Goal: Task Accomplishment & Management: Use online tool/utility

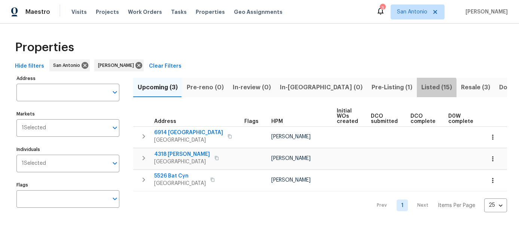
click at [421, 89] on span "Listed (15)" at bounding box center [436, 87] width 31 height 10
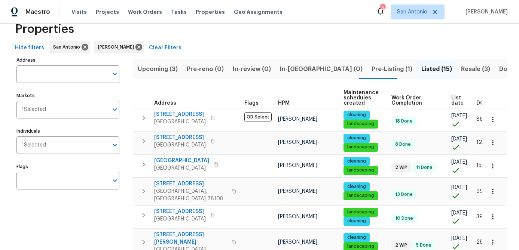
scroll to position [19, 0]
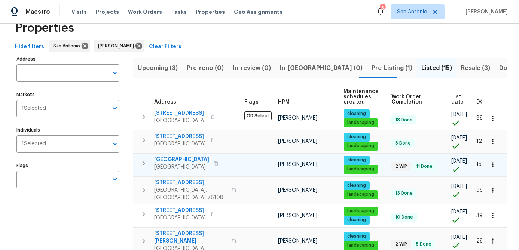
click at [177, 159] on span "[GEOGRAPHIC_DATA]" at bounding box center [181, 159] width 55 height 7
click at [176, 167] on span "[GEOGRAPHIC_DATA]" at bounding box center [181, 166] width 55 height 7
click at [176, 162] on span "[GEOGRAPHIC_DATA]" at bounding box center [181, 159] width 55 height 7
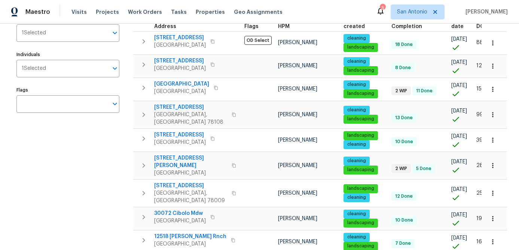
scroll to position [95, 0]
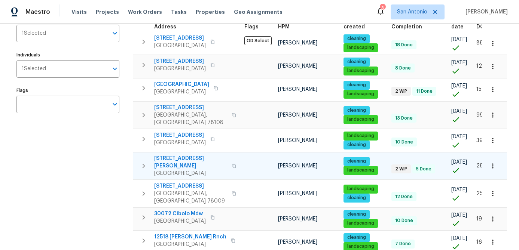
click at [168, 170] on span "San Antonio, TX 78209" at bounding box center [190, 173] width 73 height 7
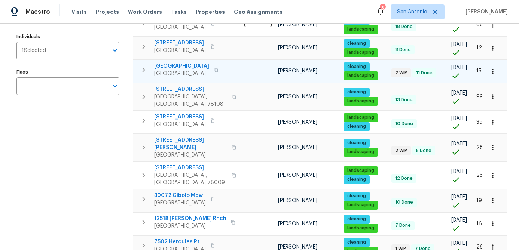
scroll to position [0, 0]
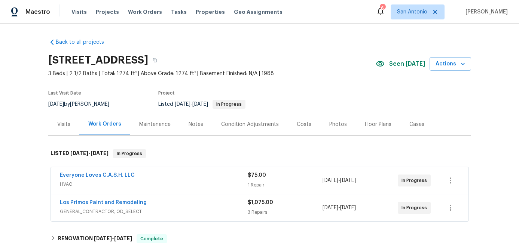
scroll to position [12, 0]
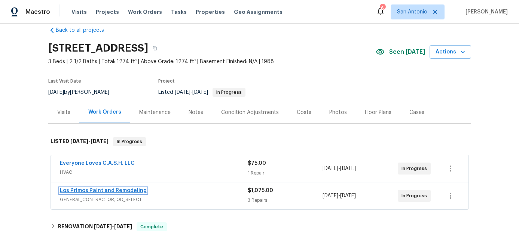
click at [120, 191] on link "Los Primos Paint and Remodeling" at bounding box center [103, 190] width 87 height 5
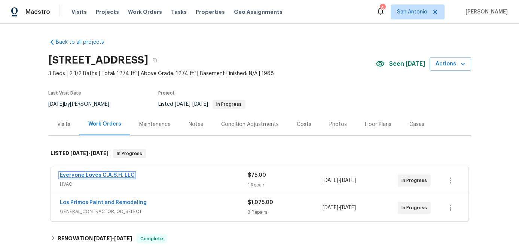
click at [118, 177] on link "Everyone Loves C.A.S.H. LLC" at bounding box center [97, 175] width 75 height 5
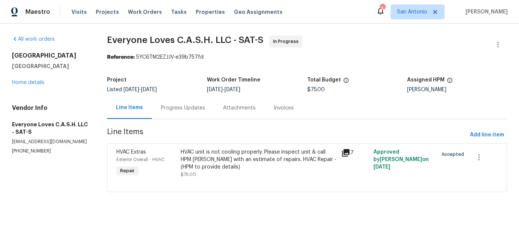
click at [224, 164] on div "HVAC unit is not cooling properly. Please inspect unit & call HPM [PERSON_NAME]…" at bounding box center [259, 160] width 156 height 22
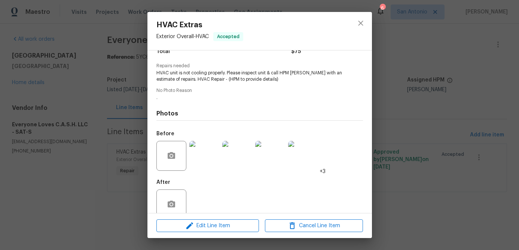
scroll to position [82, 0]
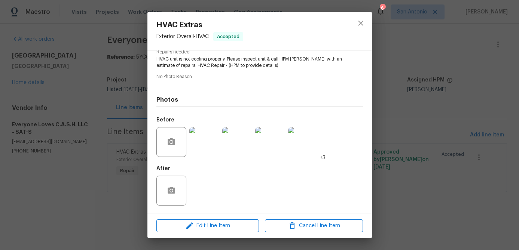
click at [197, 138] on img at bounding box center [204, 142] width 30 height 30
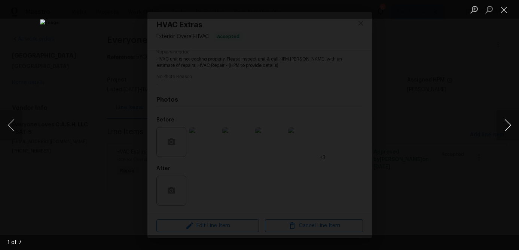
click at [508, 123] on button "Next image" at bounding box center [507, 125] width 22 height 30
click at [508, 122] on button "Next image" at bounding box center [507, 125] width 22 height 30
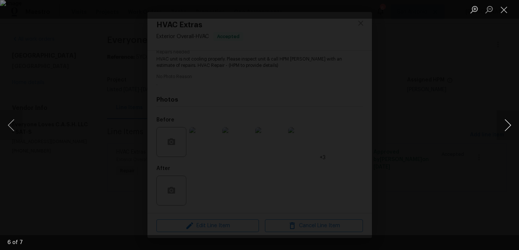
click at [505, 124] on button "Next image" at bounding box center [507, 125] width 22 height 30
click at [505, 8] on button "Close lightbox" at bounding box center [503, 9] width 15 height 13
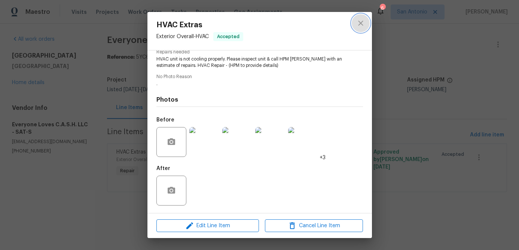
click at [361, 23] on icon "close" at bounding box center [360, 23] width 5 height 5
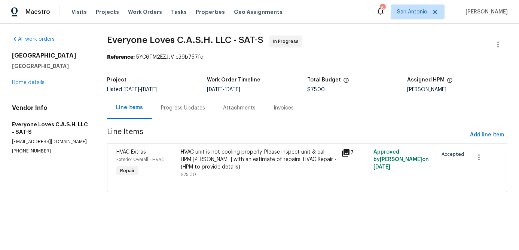
click at [172, 110] on div "Progress Updates" at bounding box center [183, 107] width 44 height 7
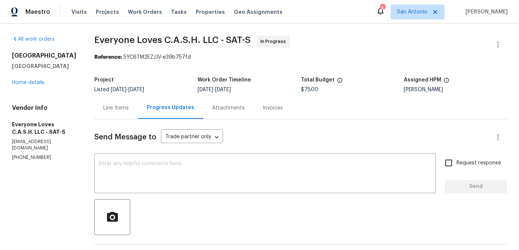
click at [116, 107] on div "Line Items" at bounding box center [115, 107] width 25 height 7
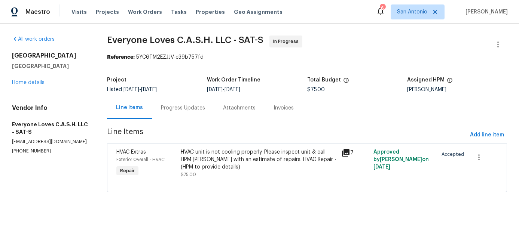
click at [202, 162] on div "HVAC unit is not cooling properly. Please inspect unit & call HPM [PERSON_NAME]…" at bounding box center [259, 160] width 156 height 22
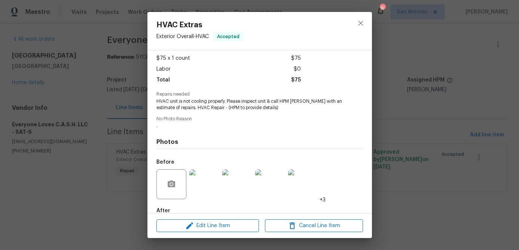
scroll to position [82, 0]
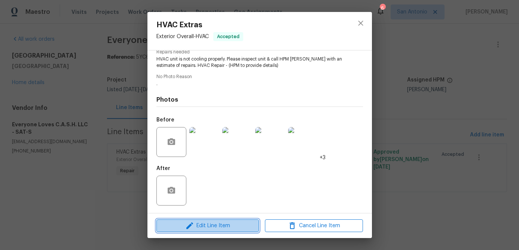
click at [212, 226] on span "Edit Line Item" at bounding box center [208, 225] width 98 height 9
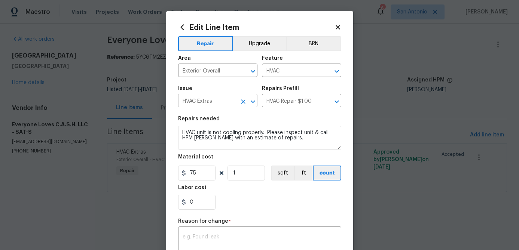
click at [243, 103] on icon "Clear" at bounding box center [243, 102] width 4 height 4
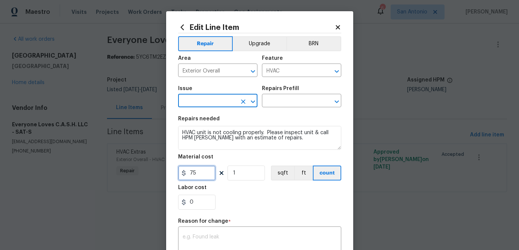
click at [204, 171] on input "75" at bounding box center [196, 173] width 37 height 15
click at [241, 103] on icon "Clear" at bounding box center [242, 101] width 7 height 7
type input "5851"
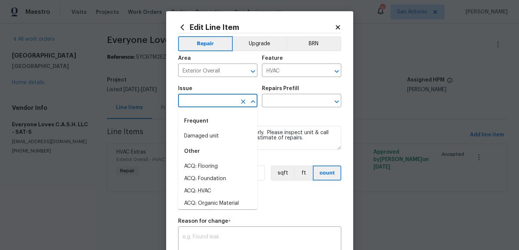
click at [213, 103] on input "text" at bounding box center [207, 102] width 58 height 12
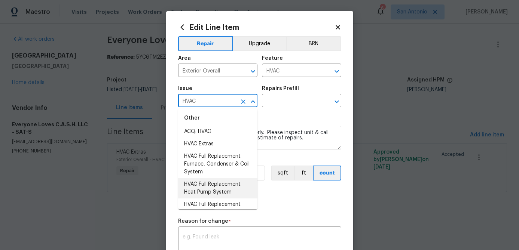
scroll to position [7, 0]
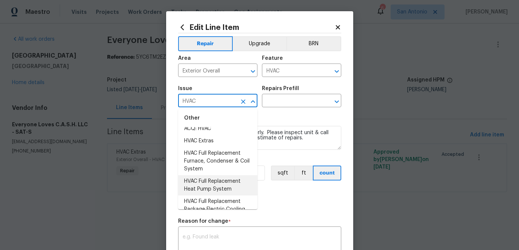
click at [213, 181] on li "HVAC Full Replacement Heat Pump System" at bounding box center [217, 185] width 79 height 20
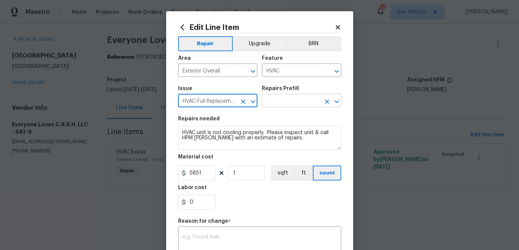
type input "HVAC Full Replacement Heat Pump System"
click at [299, 106] on input "text" at bounding box center [291, 102] width 58 height 12
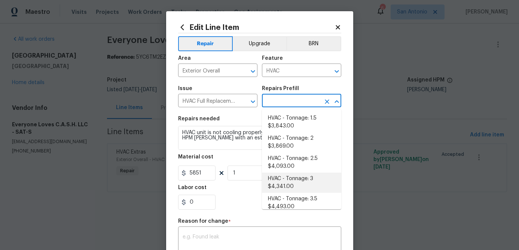
click at [285, 187] on li "HVAC - Tonnage: 3 $4,341.00" at bounding box center [301, 183] width 79 height 20
type textarea "3 Ton - Heat Pump, Air Handler, Heat Kit. SEER2 14.3 Heat Pump Split System Mat…"
type input "HVAC - Tonnage: 3 $4,341.00"
click at [285, 103] on input "HVAC - Tonnage: 3 $4,341.00" at bounding box center [291, 102] width 58 height 12
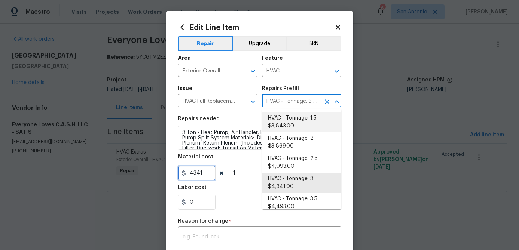
click at [207, 174] on input "4341" at bounding box center [196, 173] width 37 height 15
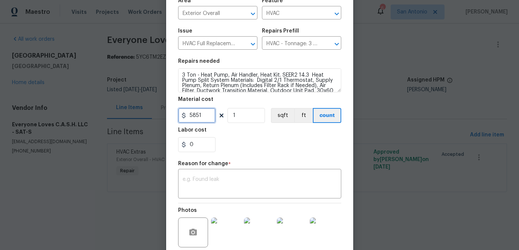
scroll to position [65, 0]
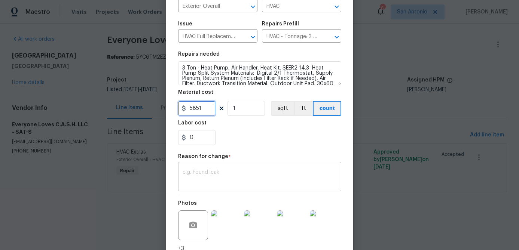
type input "5851"
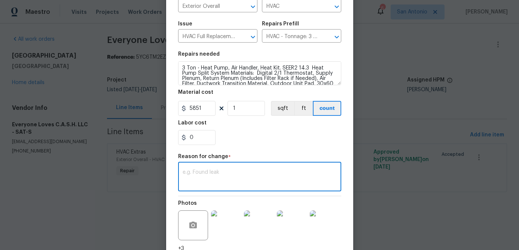
click at [202, 175] on textarea at bounding box center [260, 178] width 154 height 16
type textarea "Per vendor estimate."
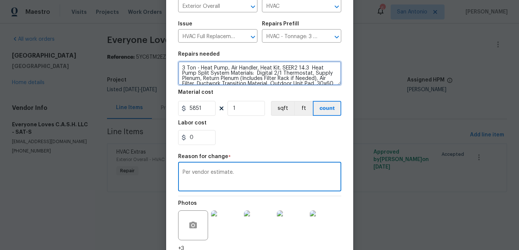
click at [182, 67] on textarea "3 Ton - Heat Pump, Air Handler, Heat Kit. SEER2 14.3 Heat Pump Split System Mat…" at bounding box center [259, 73] width 163 height 24
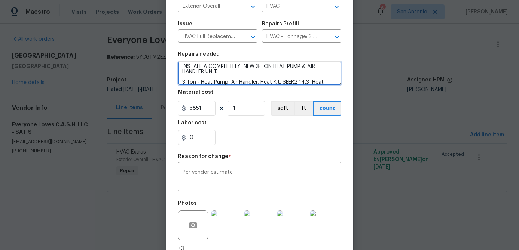
scroll to position [126, 0]
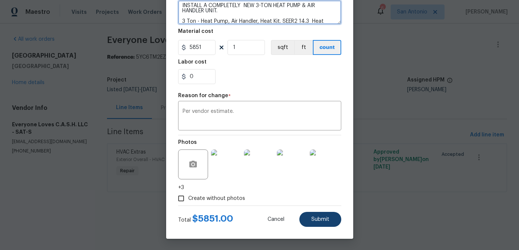
type textarea "INSTALL A COMPLETELY NEW 3-TON HEAT PUMP & AIR HANDLER UNIT. 3 Ton - Heat Pump,…"
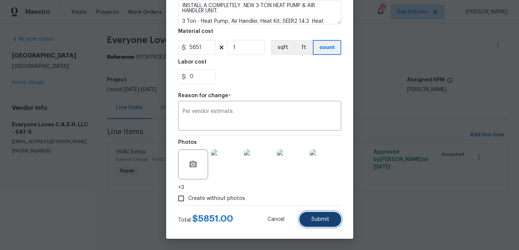
click at [314, 222] on span "Submit" at bounding box center [320, 220] width 18 height 6
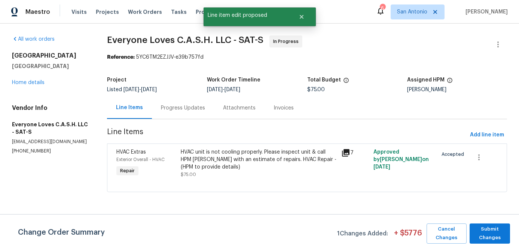
scroll to position [0, 0]
click at [491, 232] on span "Submit Changes" at bounding box center [489, 233] width 33 height 17
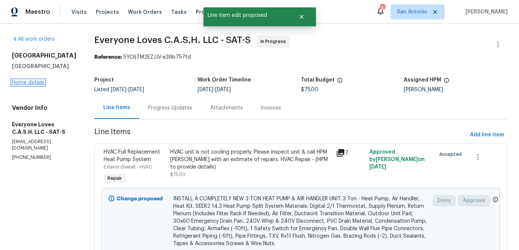
click at [30, 83] on link "Home details" at bounding box center [28, 82] width 33 height 5
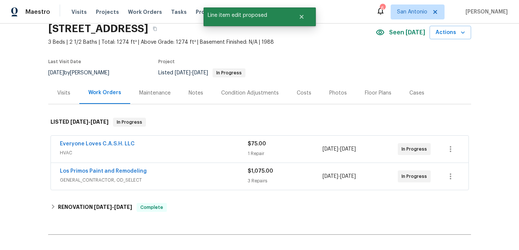
scroll to position [53, 0]
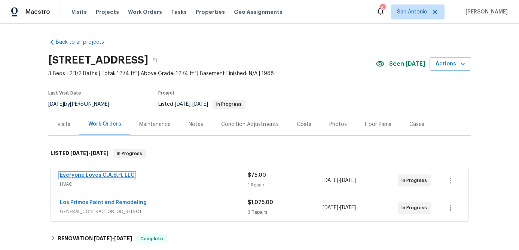
click at [102, 177] on link "Everyone Loves C.A.S.H. LLC" at bounding box center [97, 175] width 75 height 5
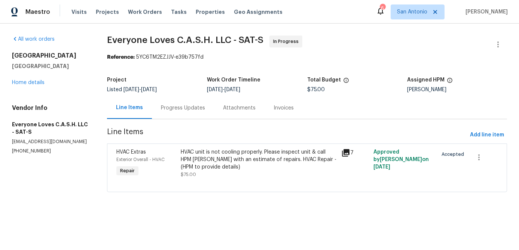
click at [183, 109] on div "Progress Updates" at bounding box center [183, 107] width 44 height 7
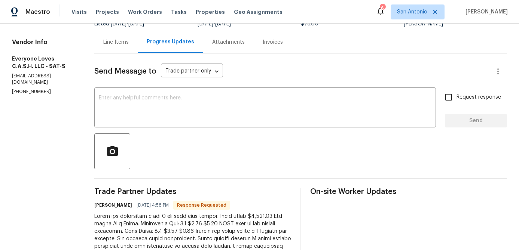
scroll to position [154, 0]
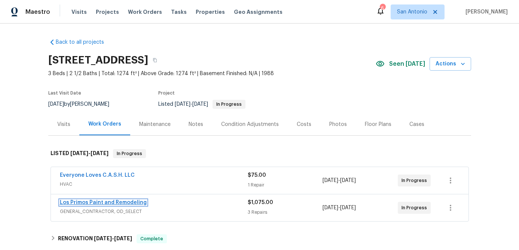
click at [138, 203] on link "Los Primos Paint and Remodeling" at bounding box center [103, 202] width 87 height 5
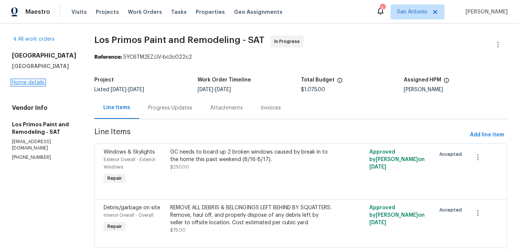
click at [19, 83] on link "Home details" at bounding box center [28, 82] width 33 height 5
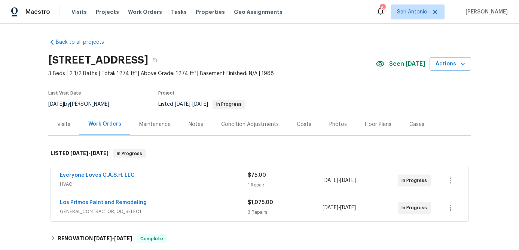
click at [141, 174] on div "Everyone Loves C.A.S.H. LLC" at bounding box center [154, 176] width 188 height 9
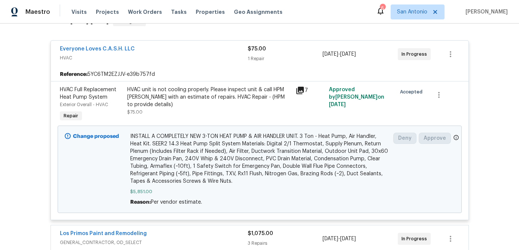
scroll to position [126, 0]
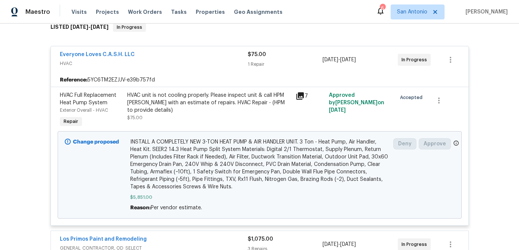
click at [156, 56] on div "Everyone Loves C.A.S.H. LLC" at bounding box center [154, 55] width 188 height 9
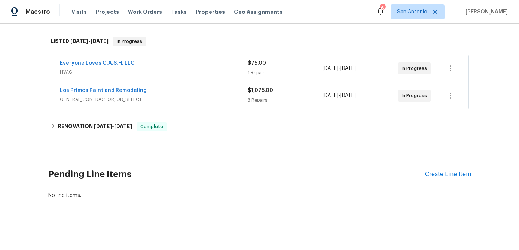
scroll to position [0, 0]
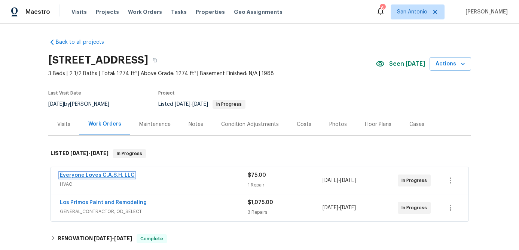
click at [107, 176] on link "Everyone Loves C.A.S.H. LLC" at bounding box center [97, 175] width 75 height 5
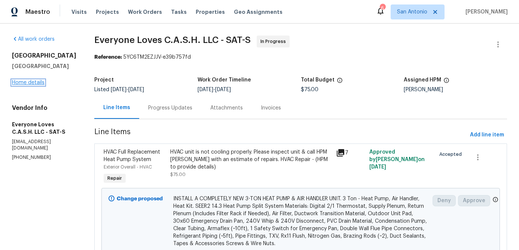
click at [35, 83] on link "Home details" at bounding box center [28, 82] width 33 height 5
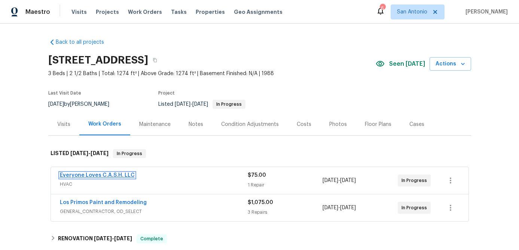
click at [114, 174] on link "Everyone Loves C.A.S.H. LLC" at bounding box center [97, 175] width 75 height 5
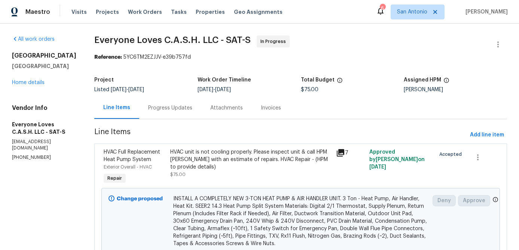
click at [180, 105] on div "Progress Updates" at bounding box center [170, 107] width 44 height 7
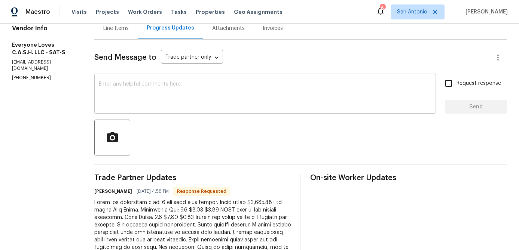
scroll to position [27, 0]
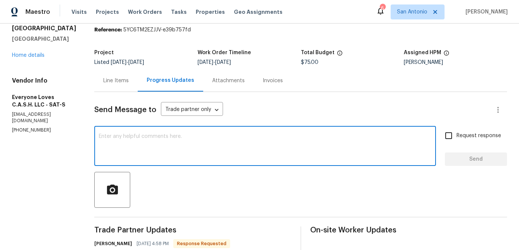
click at [173, 147] on textarea at bounding box center [265, 147] width 333 height 26
type textarea "$"
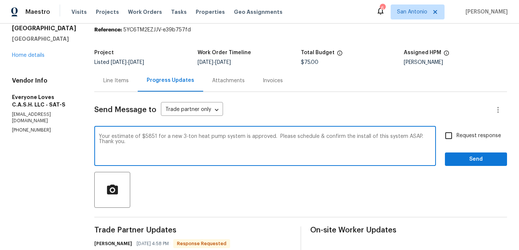
type textarea "Your estimate of $5851 for a new 3-ton heat pump system is approved. Please sch…"
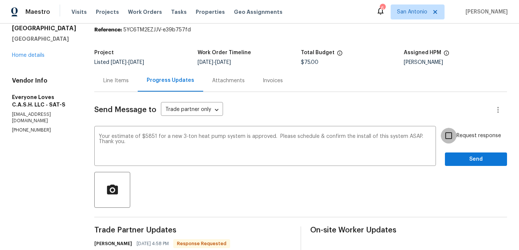
click at [449, 135] on input "Request response" at bounding box center [449, 136] width 16 height 16
checkbox input "true"
click at [464, 155] on span "Send" at bounding box center [476, 159] width 50 height 9
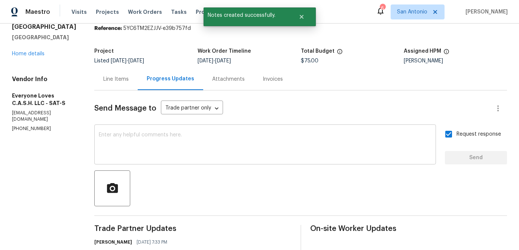
scroll to position [0, 0]
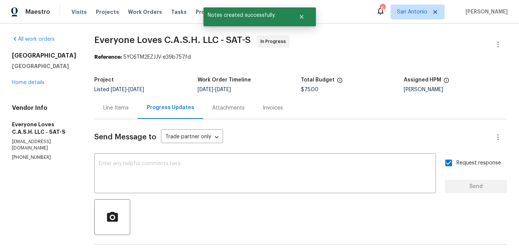
click at [118, 109] on div "Line Items" at bounding box center [115, 107] width 25 height 7
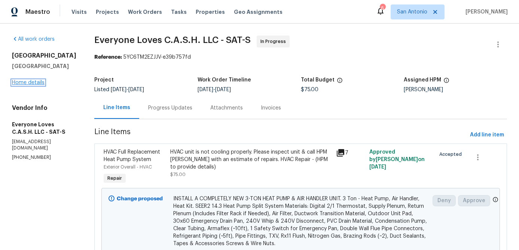
click at [25, 82] on link "Home details" at bounding box center [28, 82] width 33 height 5
